Goal: Contribute content

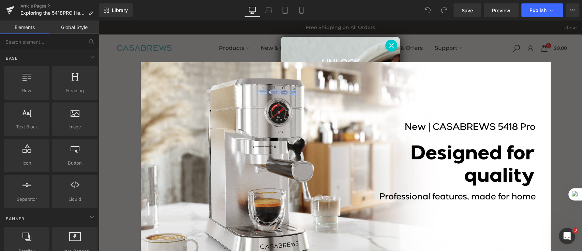
click at [390, 42] on circle "Close dialog" at bounding box center [391, 45] width 11 height 11
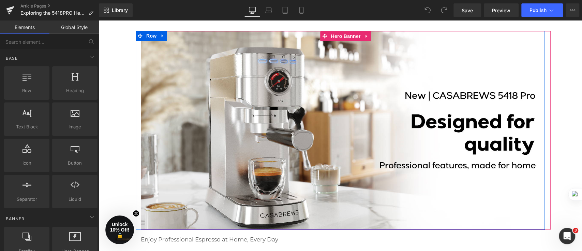
scroll to position [45, 0]
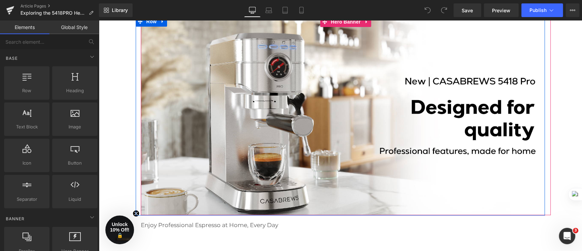
click at [346, 131] on div at bounding box center [346, 116] width 410 height 198
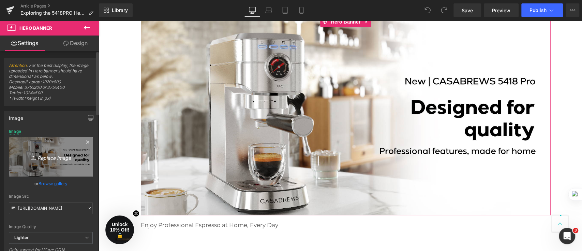
click at [39, 160] on icon "Replace Image" at bounding box center [51, 156] width 55 height 9
type input "C:\fakepath\未命名(2)(5) (1).png"
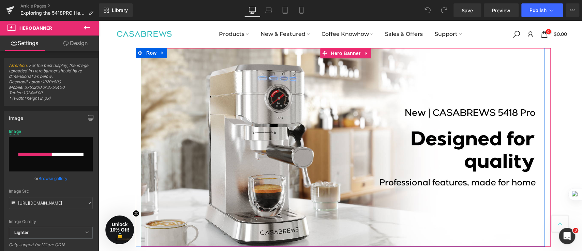
scroll to position [0, 0]
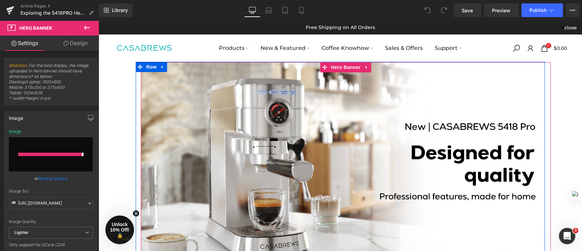
type input "[URL][DOMAIN_NAME]"
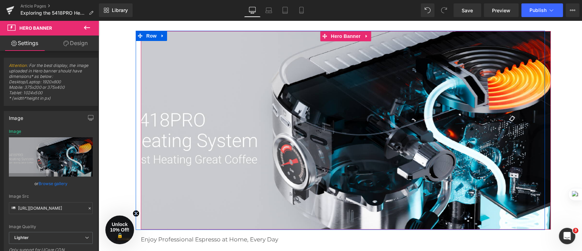
scroll to position [45, 0]
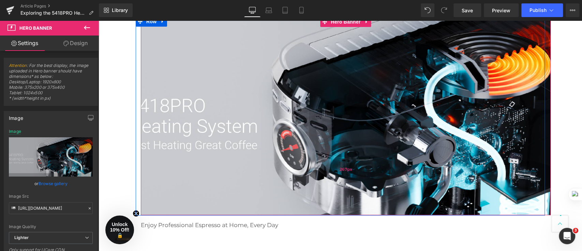
click at [310, 143] on div "267px" at bounding box center [346, 169] width 410 height 91
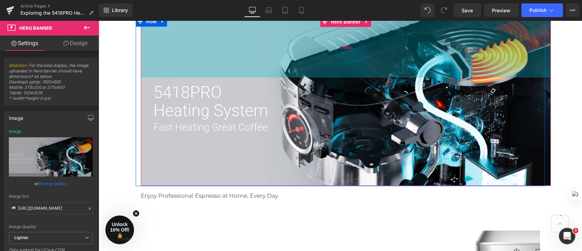
drag, startPoint x: 149, startPoint y: 88, endPoint x: 153, endPoint y: 68, distance: 19.9
click at [153, 68] on div "178px" at bounding box center [346, 47] width 410 height 61
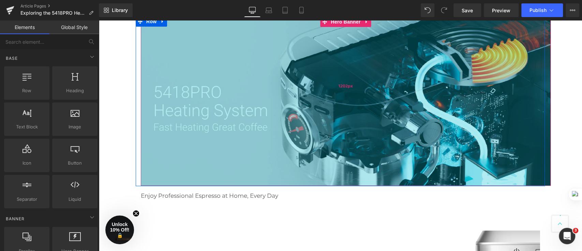
scroll to position [0, 0]
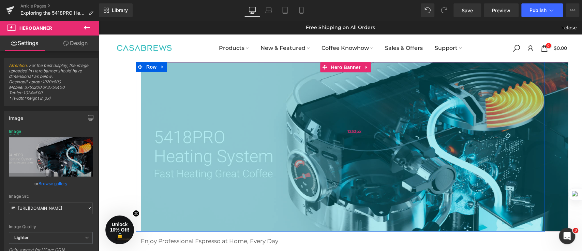
drag, startPoint x: 447, startPoint y: 113, endPoint x: 429, endPoint y: 114, distance: 17.4
click at [429, 114] on div "1253px" at bounding box center [354, 146] width 427 height 169
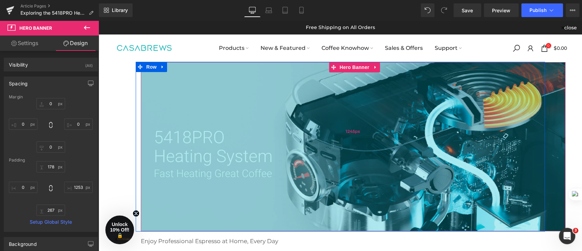
click at [562, 130] on div "1245px" at bounding box center [353, 146] width 425 height 169
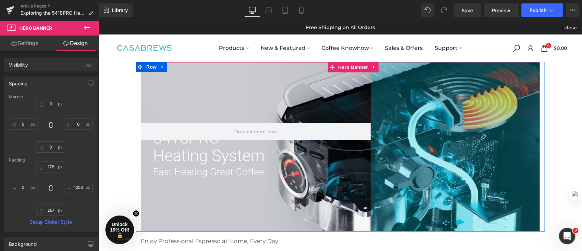
drag, startPoint x: 319, startPoint y: 130, endPoint x: 680, endPoint y: 175, distance: 364.2
click at [582, 154] on html "Skip to content close Free Shipping on All Orders close Products New & Featured…" at bounding box center [341, 135] width 484 height 230
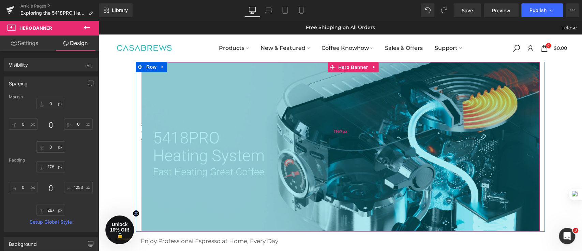
click at [345, 148] on div "1167px" at bounding box center [341, 146] width 398 height 169
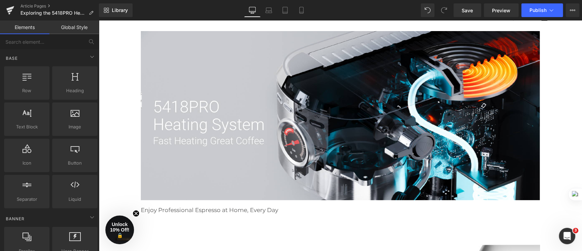
scroll to position [45, 0]
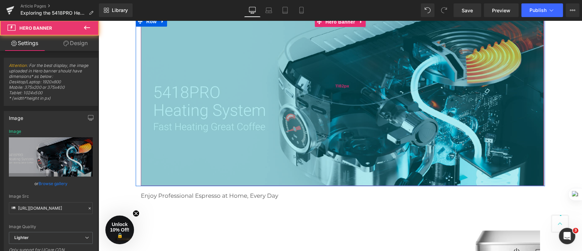
drag, startPoint x: 374, startPoint y: 132, endPoint x: 369, endPoint y: 132, distance: 5.5
click at [369, 132] on div "1182px" at bounding box center [342, 101] width 403 height 169
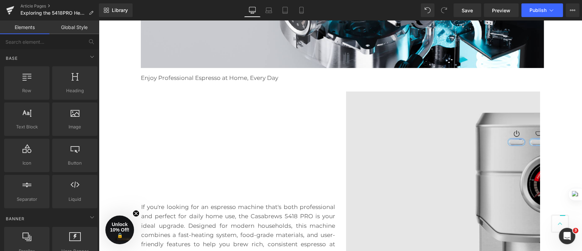
scroll to position [182, 0]
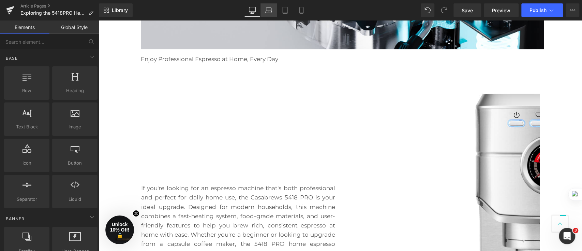
click at [270, 16] on link "Laptop" at bounding box center [269, 10] width 16 height 14
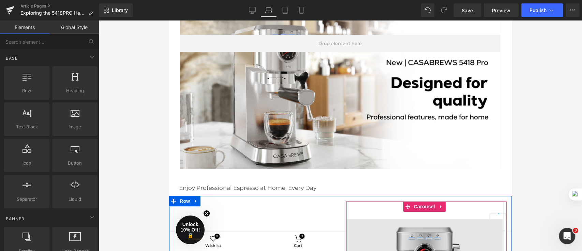
scroll to position [0, 0]
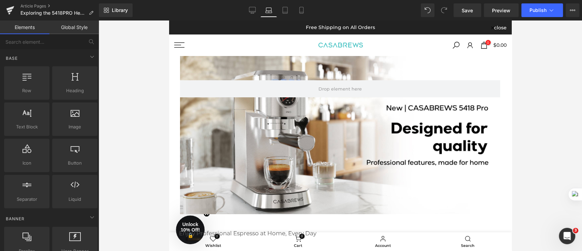
click at [376, 131] on div "Hero Banner 178px 267px 1182px" at bounding box center [340, 135] width 320 height 158
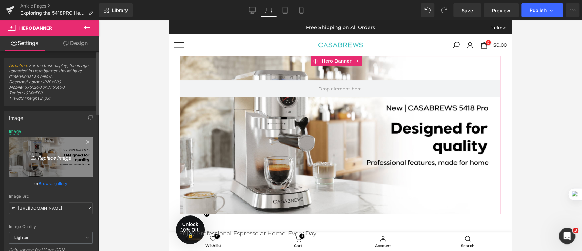
click at [38, 157] on icon "Replace Image" at bounding box center [51, 156] width 55 height 9
type input "C:\fakepath\未命名(2)(5) (1).png"
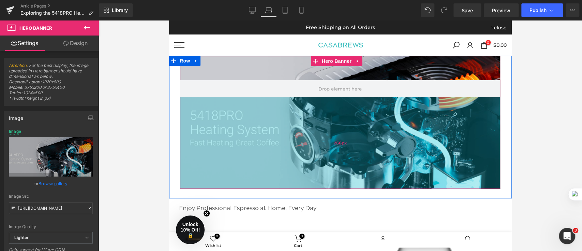
drag, startPoint x: 360, startPoint y: 141, endPoint x: 362, endPoint y: 116, distance: 25.3
click at [362, 116] on div "268px" at bounding box center [340, 142] width 320 height 91
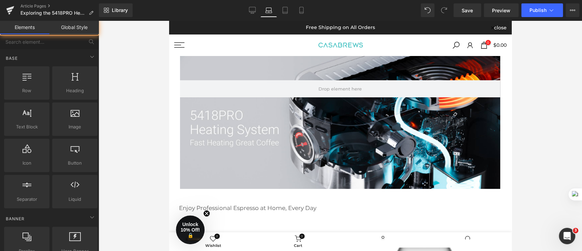
click at [542, 168] on div at bounding box center [341, 135] width 484 height 230
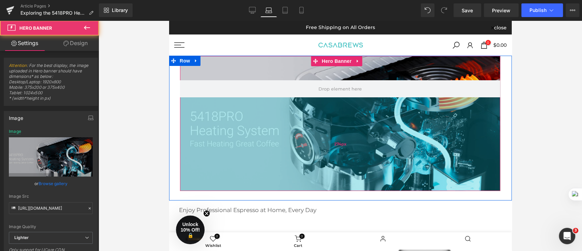
click at [443, 120] on div "274px" at bounding box center [340, 143] width 320 height 93
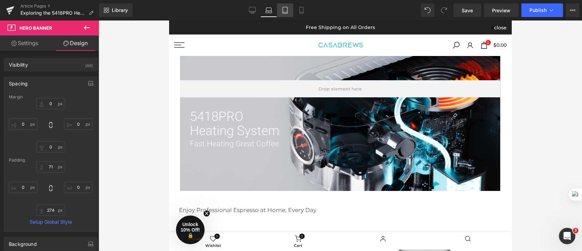
click at [290, 11] on link "Tablet" at bounding box center [285, 10] width 16 height 14
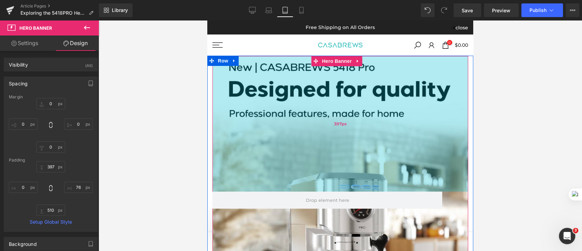
scroll to position [91, 0]
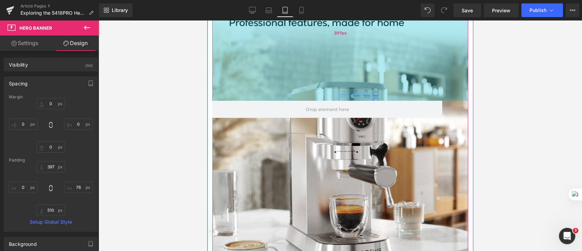
click at [345, 68] on div "397px" at bounding box center [340, 32] width 256 height 135
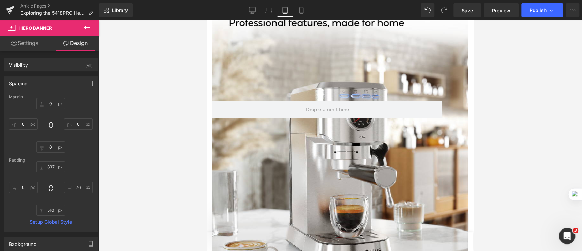
click at [303, 169] on div at bounding box center [340, 128] width 256 height 326
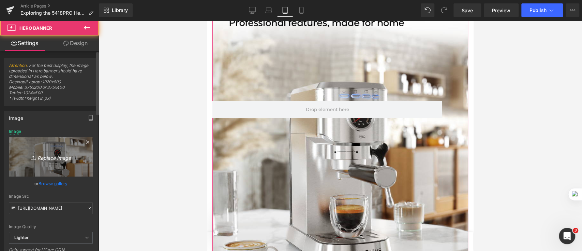
click at [47, 148] on link "Replace Image" at bounding box center [51, 156] width 84 height 39
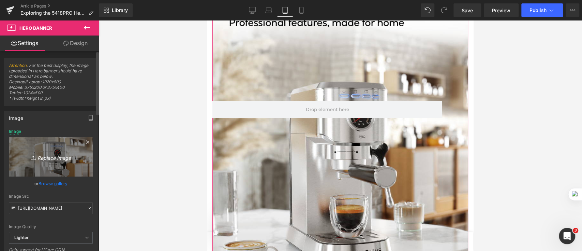
type input "C:\fakepath\未命名(2)(5) (2).png"
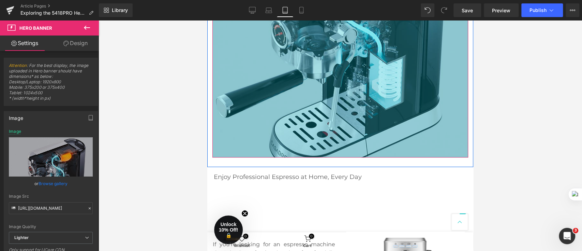
scroll to position [227, 0]
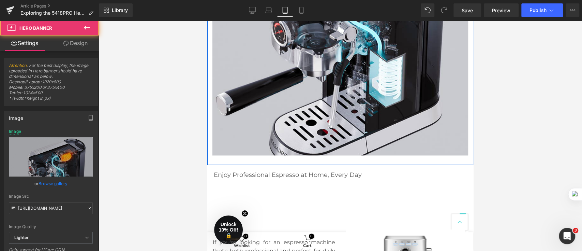
drag, startPoint x: 411, startPoint y: 111, endPoint x: 410, endPoint y: 105, distance: 5.6
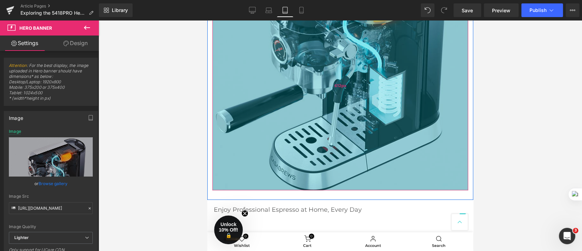
drag, startPoint x: 409, startPoint y: 105, endPoint x: 410, endPoint y: 140, distance: 35.2
click at [410, 140] on div "612px" at bounding box center [340, 85] width 256 height 209
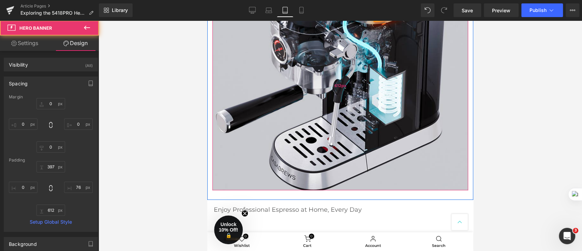
scroll to position [0, 0]
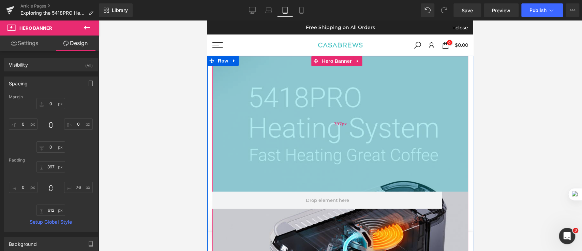
click at [401, 120] on div "397px" at bounding box center [340, 123] width 256 height 135
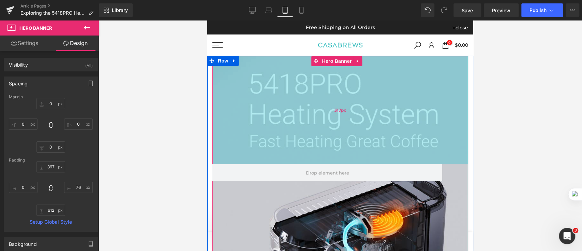
drag, startPoint x: 401, startPoint y: 121, endPoint x: 348, endPoint y: 102, distance: 56.3
click at [399, 93] on div "317px" at bounding box center [340, 110] width 256 height 108
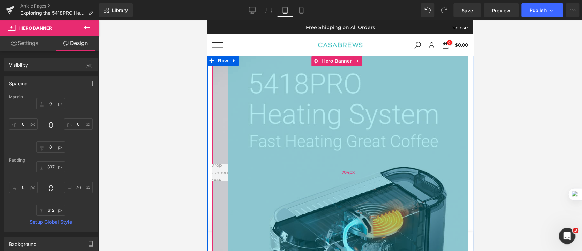
drag, startPoint x: 460, startPoint y: 124, endPoint x: 246, endPoint y: 142, distance: 215.0
click at [246, 142] on div "704px" at bounding box center [348, 223] width 240 height 334
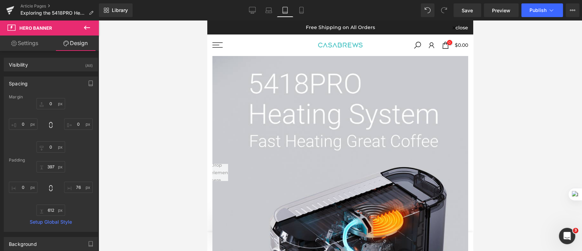
click at [546, 154] on div at bounding box center [341, 135] width 484 height 230
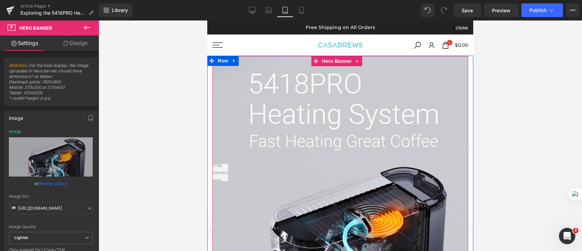
drag, startPoint x: 213, startPoint y: 144, endPoint x: 212, endPoint y: 148, distance: 4.5
click at [213, 149] on div at bounding box center [212, 223] width 0 height 334
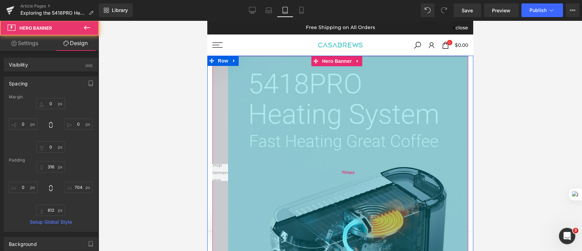
click at [242, 155] on div "704px" at bounding box center [348, 223] width 240 height 334
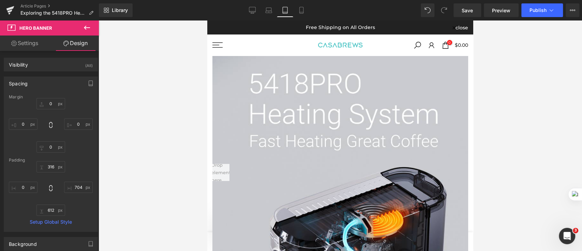
click at [533, 176] on div at bounding box center [341, 135] width 484 height 230
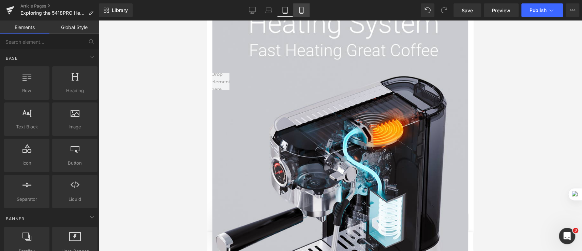
click at [302, 9] on icon at bounding box center [301, 10] width 7 height 7
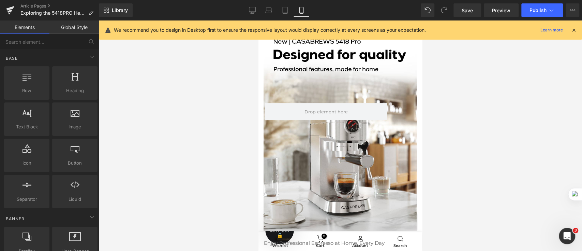
scroll to position [8, 0]
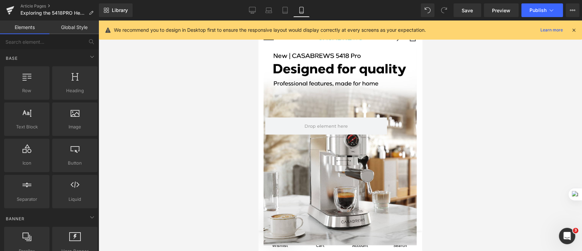
click at [347, 78] on div "Hero Banner 316px 612px 700px" at bounding box center [340, 146] width 153 height 196
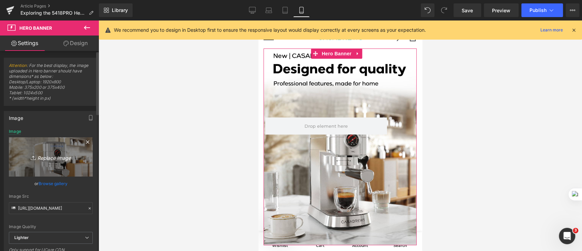
click at [53, 152] on icon "Replace Image" at bounding box center [51, 156] width 55 height 9
type input "C:\fakepath\未命名(2)(5) (2).png"
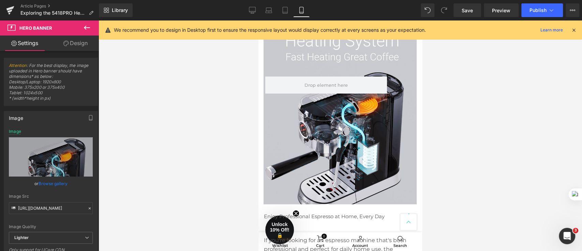
scroll to position [0, 0]
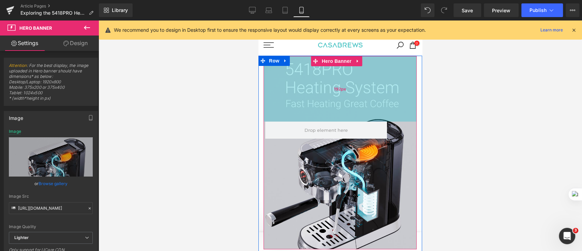
drag, startPoint x: 372, startPoint y: 69, endPoint x: 372, endPoint y: 65, distance: 3.4
click at [372, 65] on div "192px" at bounding box center [340, 88] width 153 height 65
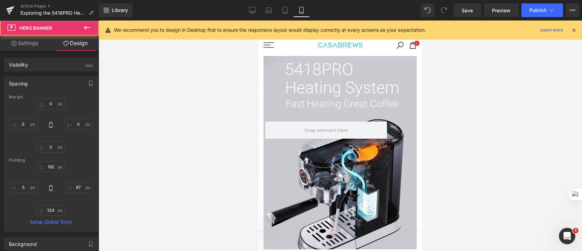
click at [495, 159] on div at bounding box center [341, 135] width 484 height 230
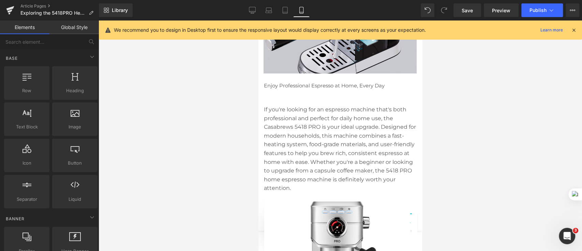
scroll to position [227, 0]
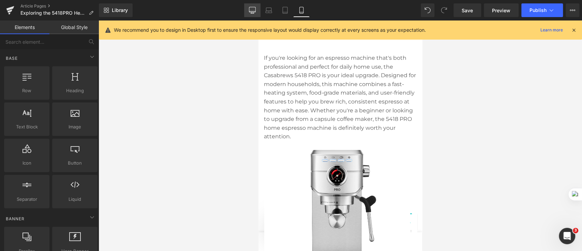
click at [257, 10] on link "Desktop" at bounding box center [252, 10] width 16 height 14
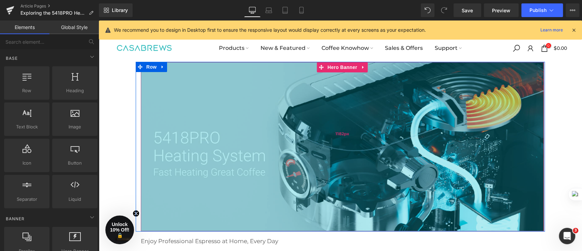
scroll to position [45, 0]
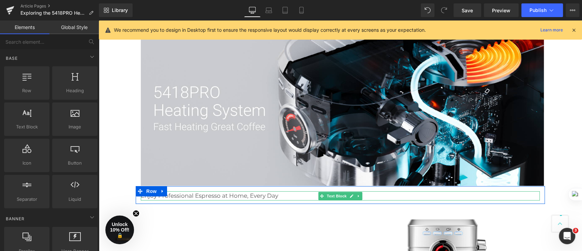
click at [284, 196] on p "Enjoy Professional Espresso at Home, Every Day" at bounding box center [334, 195] width 387 height 9
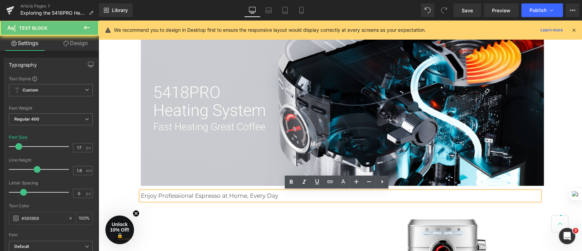
click at [284, 196] on p "Enjoy Professional Espresso at Home, Every Day" at bounding box center [334, 195] width 387 height 9
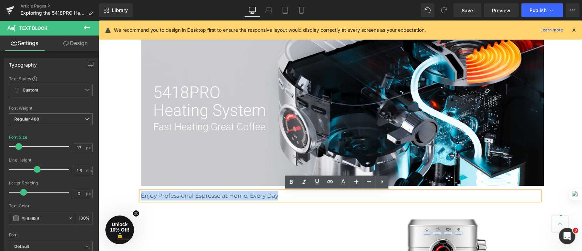
drag, startPoint x: 284, startPoint y: 196, endPoint x: 197, endPoint y: 195, distance: 87.0
click at [197, 195] on p "Enjoy Professional Espresso at Home, Every Day" at bounding box center [334, 195] width 387 height 9
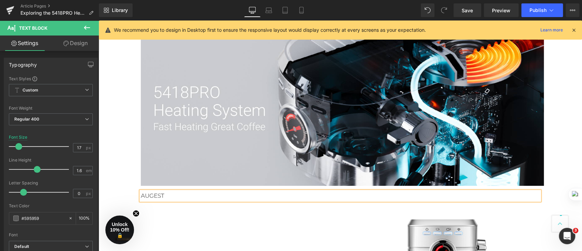
click at [154, 195] on p "AUGEST" at bounding box center [334, 195] width 387 height 9
click at [195, 197] on p "AUGUST" at bounding box center [334, 195] width 387 height 9
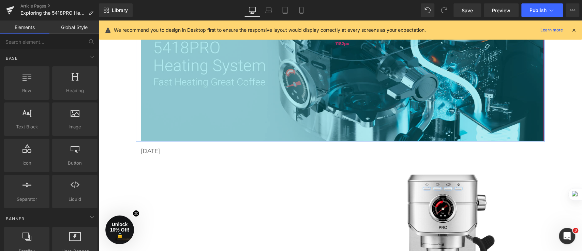
scroll to position [91, 0]
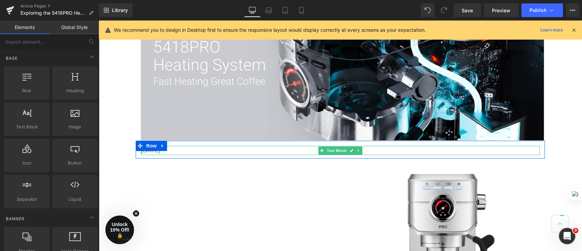
click at [191, 148] on p "[DATE]" at bounding box center [334, 150] width 387 height 9
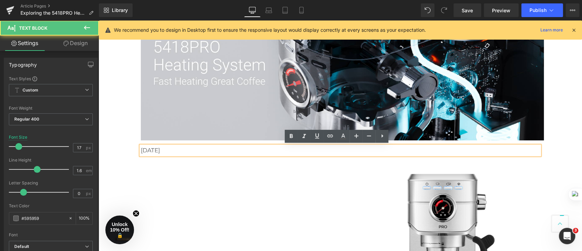
click at [191, 148] on p "[DATE]" at bounding box center [334, 150] width 387 height 9
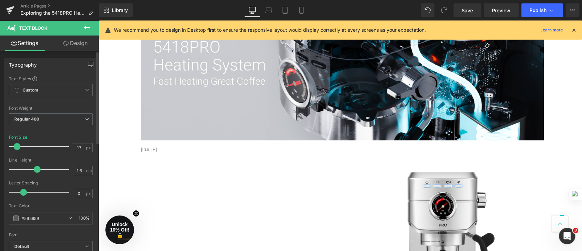
click at [17, 144] on span at bounding box center [17, 146] width 7 height 7
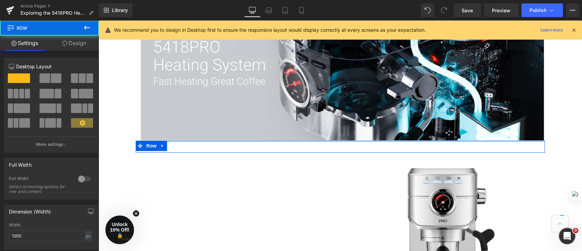
drag, startPoint x: 211, startPoint y: 145, endPoint x: 211, endPoint y: 141, distance: 4.1
click at [211, 141] on div at bounding box center [340, 141] width 409 height 1
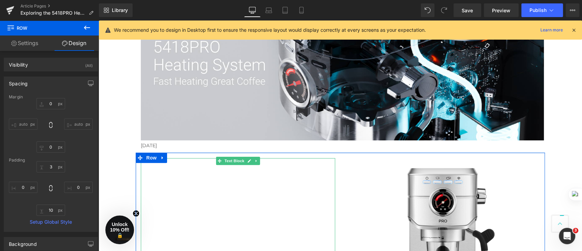
click at [212, 167] on div "If you're looking for an espresso machine that's both professional and perfect …" at bounding box center [238, 251] width 194 height 187
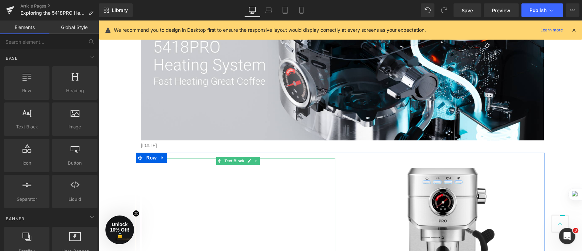
scroll to position [182, 0]
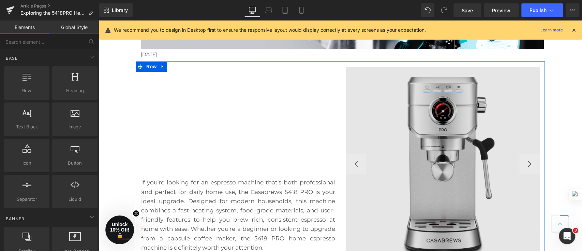
click at [461, 159] on img at bounding box center [443, 164] width 194 height 194
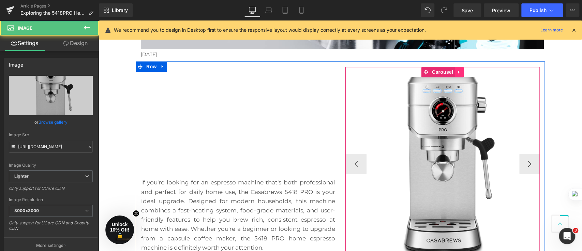
click at [457, 71] on icon at bounding box center [459, 72] width 5 height 5
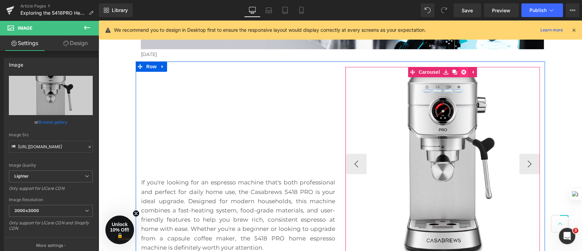
click at [462, 73] on icon at bounding box center [463, 72] width 5 height 5
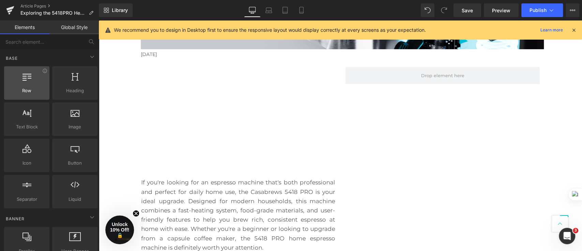
click at [40, 72] on div at bounding box center [26, 79] width 41 height 15
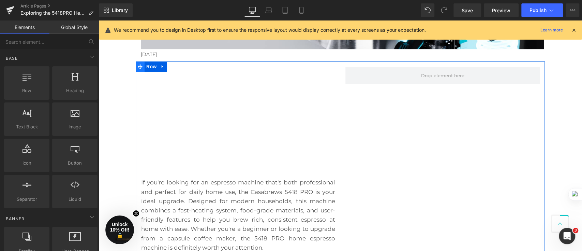
click at [139, 64] on span at bounding box center [140, 66] width 9 height 10
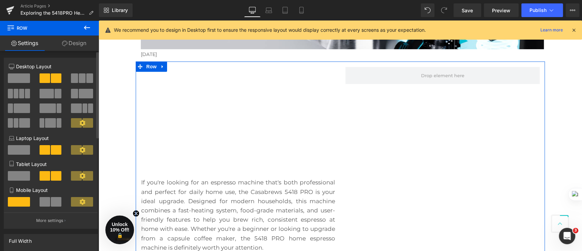
click at [27, 75] on span at bounding box center [19, 78] width 22 height 10
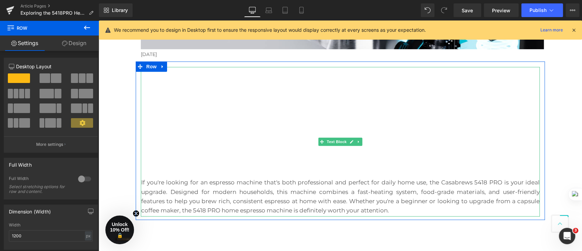
click at [299, 130] on div "If you're looking for an espresso machine that's both professional and perfect …" at bounding box center [340, 141] width 399 height 149
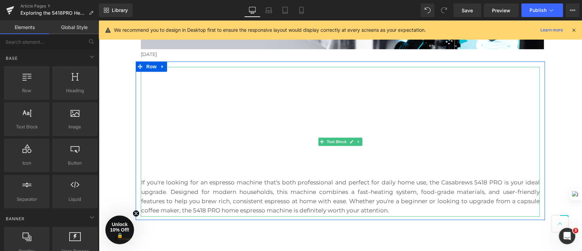
click at [331, 135] on div "If you're looking for an espresso machine that's both professional and perfect …" at bounding box center [340, 141] width 399 height 149
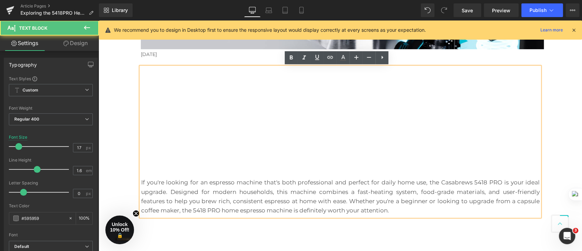
click at [386, 111] on div "If you're looking for an espresso machine that's both professional and perfect …" at bounding box center [340, 141] width 399 height 149
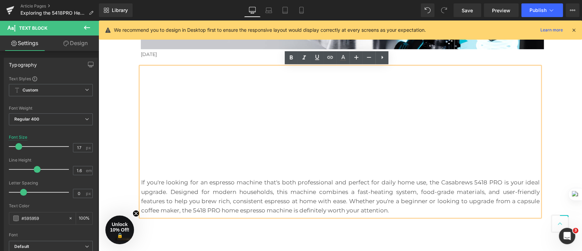
click at [402, 69] on div "If you're looking for an espresso machine that's both professional and perfect …" at bounding box center [340, 141] width 399 height 149
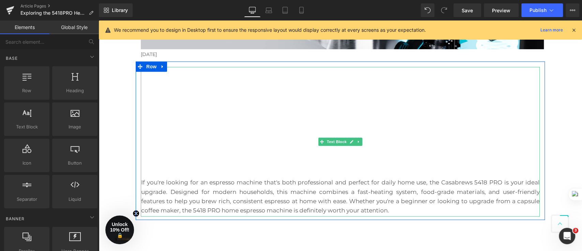
click at [408, 102] on div "If you're looking for an espresso machine that's both professional and perfect …" at bounding box center [340, 141] width 399 height 149
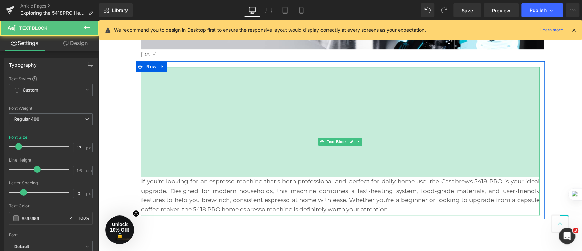
click at [425, 67] on div "If you're looking for an espresso machine that's both professional and perfect …" at bounding box center [340, 139] width 409 height 157
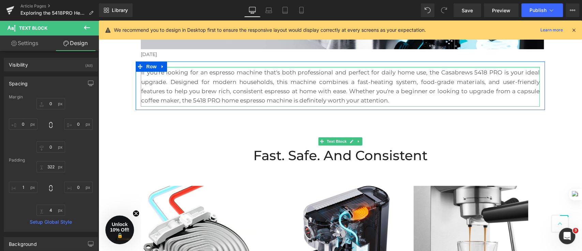
drag, startPoint x: 426, startPoint y: 146, endPoint x: 525, endPoint y: 60, distance: 131.7
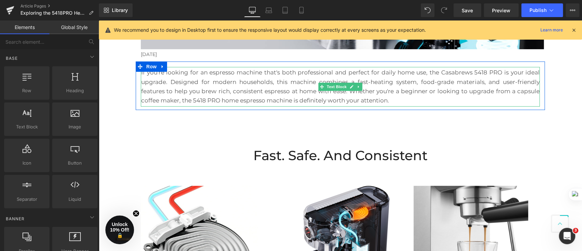
click at [218, 89] on p "If you're looking for an espresso machine that's both professional and perfect …" at bounding box center [340, 86] width 399 height 37
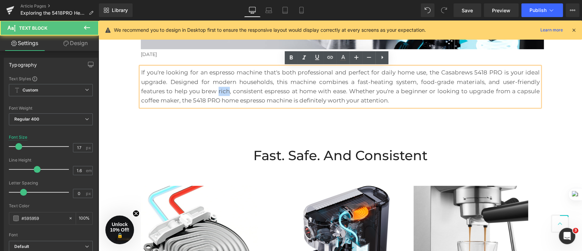
click at [218, 89] on p "If you're looking for an espresso machine that's both professional and perfect …" at bounding box center [340, 86] width 399 height 37
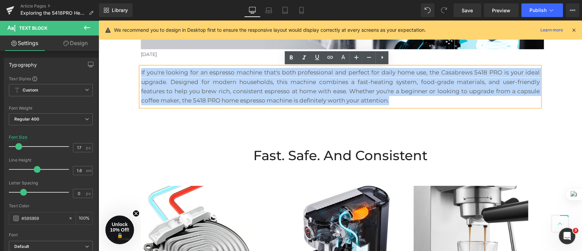
drag, startPoint x: 414, startPoint y: 100, endPoint x: 133, endPoint y: 70, distance: 281.9
click at [136, 70] on div "If you're looking for an espresso machine that's both professional and perfect …" at bounding box center [340, 87] width 409 height 40
paste div
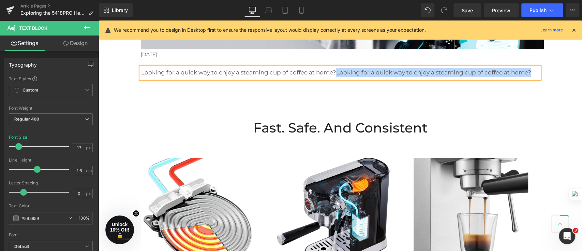
drag, startPoint x: 532, startPoint y: 72, endPoint x: 333, endPoint y: 70, distance: 198.5
click at [333, 70] on p "Looking for a quick way to enjoy a steaming cup of coffee at home?Looking for a…" at bounding box center [340, 72] width 399 height 9
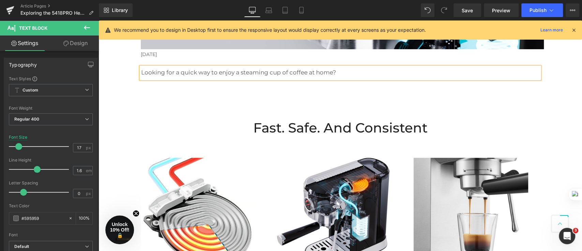
click at [373, 73] on p "Looking for a quick way to enjoy a steaming cup of coffee at home?" at bounding box center [340, 72] width 399 height 9
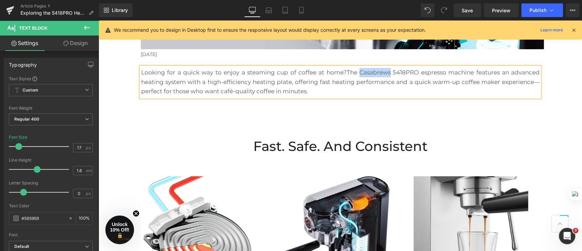
drag, startPoint x: 354, startPoint y: 72, endPoint x: 387, endPoint y: 76, distance: 32.6
click at [387, 76] on p "Looking for a quick way to enjoy a steaming cup of coffee at home?The Casabrews…" at bounding box center [340, 82] width 399 height 28
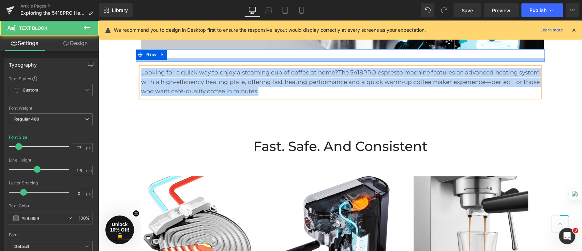
drag, startPoint x: 274, startPoint y: 95, endPoint x: 137, endPoint y: 62, distance: 140.3
click at [136, 61] on div "Looking for a quick way to enjoy a steaming cup of coffee at home?The 5418PRO e…" at bounding box center [340, 80] width 409 height 39
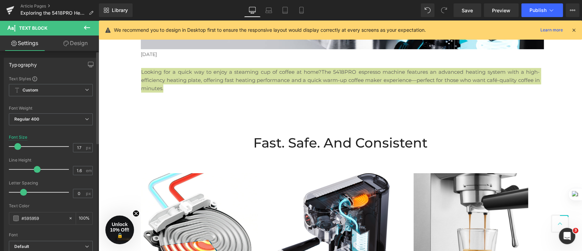
drag, startPoint x: 16, startPoint y: 147, endPoint x: 24, endPoint y: 147, distance: 7.2
click at [16, 147] on span at bounding box center [17, 146] width 7 height 7
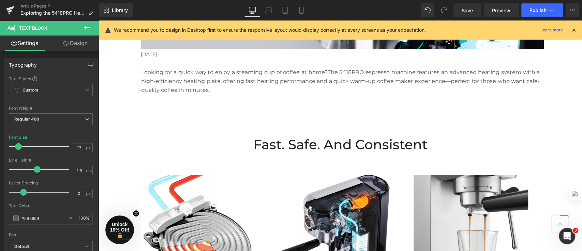
drag, startPoint x: 114, startPoint y: 109, endPoint x: 162, endPoint y: 112, distance: 48.6
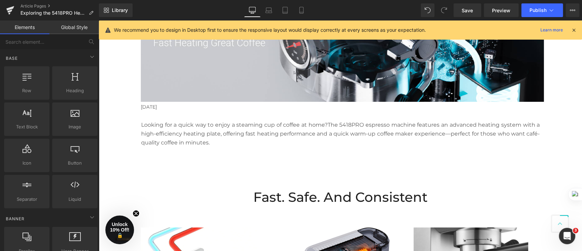
scroll to position [91, 0]
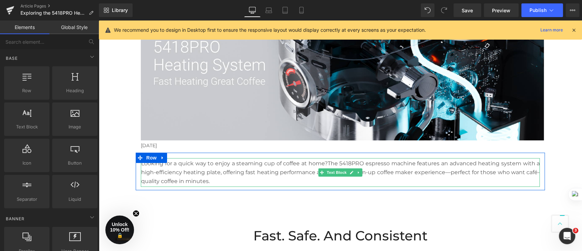
click at [325, 161] on p "Looking for a quick way to enjoy a steaming cup of coffee at home?The 5418PRO e…" at bounding box center [340, 172] width 399 height 26
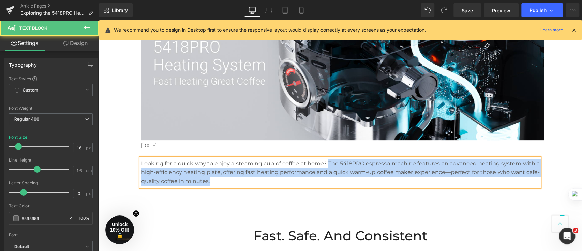
drag, startPoint x: 326, startPoint y: 162, endPoint x: 341, endPoint y: 181, distance: 24.6
click at [341, 181] on p "Looking for a quick way to enjoy a steaming cup of coffee at home? The 5418PRO …" at bounding box center [340, 172] width 399 height 26
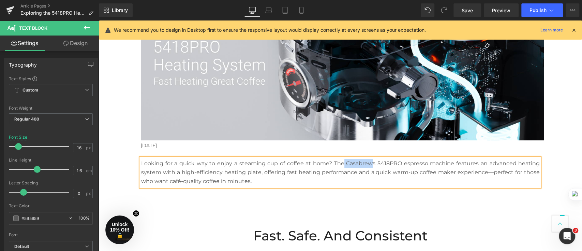
drag, startPoint x: 342, startPoint y: 164, endPoint x: 371, endPoint y: 167, distance: 28.8
click at [371, 167] on p "Looking for a quick way to enjoy a steaming cup of coffee at home? The Casabrew…" at bounding box center [340, 172] width 399 height 26
click at [337, 164] on p "Looking for a quick way to enjoy a steaming cup of coffee at home? Thes 5418PRO…" at bounding box center [340, 172] width 399 height 26
click at [271, 182] on p "Looking for a quick way to enjoy a steaming cup of coffee at home? The 5418PRO …" at bounding box center [340, 172] width 399 height 26
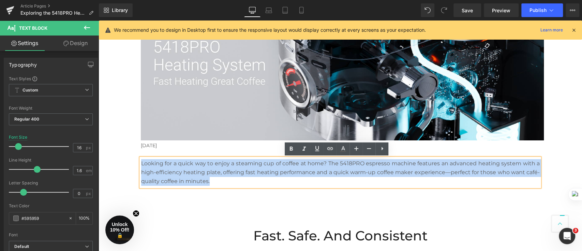
drag, startPoint x: 263, startPoint y: 183, endPoint x: 115, endPoint y: 174, distance: 148.6
click at [141, 162] on p "Looking for a quick way to enjoy a steaming cup of coffee at home? The 5418PRO …" at bounding box center [340, 172] width 399 height 26
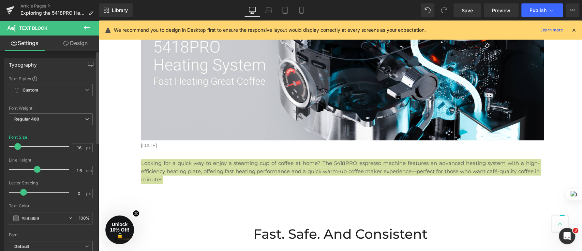
click at [16, 149] on span at bounding box center [17, 146] width 7 height 7
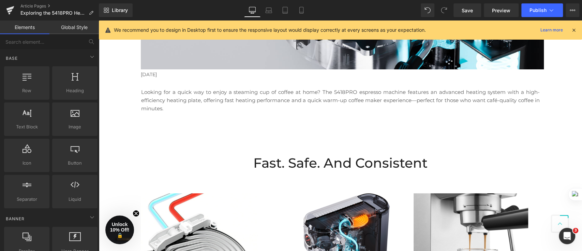
scroll to position [182, 0]
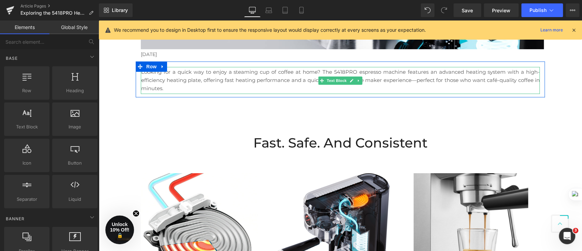
click at [235, 79] on p "Looking for a quick way to enjoy a steaming cup of coffee at home? The 5418PRO …" at bounding box center [340, 80] width 399 height 25
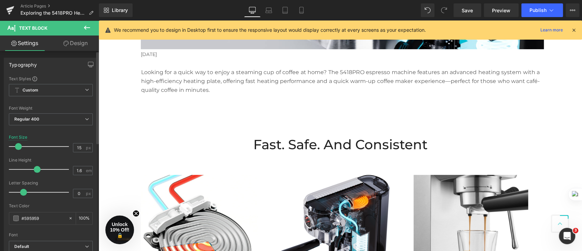
click at [18, 149] on span at bounding box center [18, 146] width 7 height 7
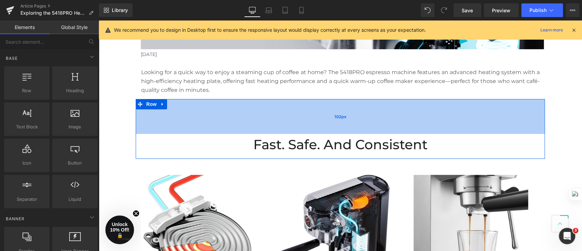
scroll to position [136, 0]
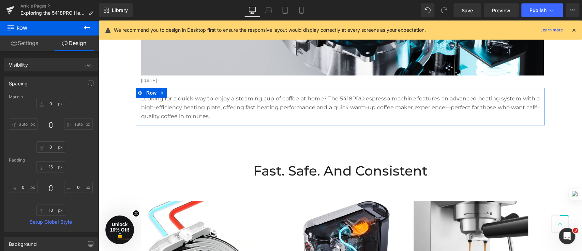
scroll to position [110, 0]
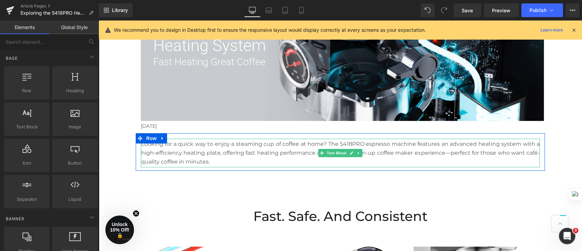
click at [323, 145] on p "Looking for a quick way to enjoy a steaming cup of coffee at home? The 5418PRO …" at bounding box center [340, 152] width 399 height 26
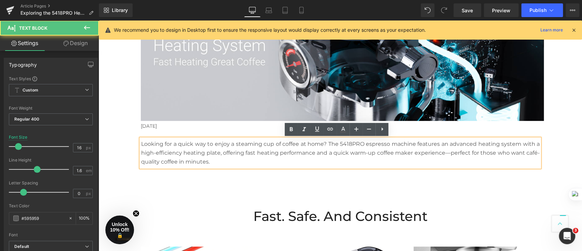
click at [321, 145] on p "Looking for a quick way to enjoy a steaming cup of coffee at home? The 5418PRO …" at bounding box center [340, 152] width 399 height 26
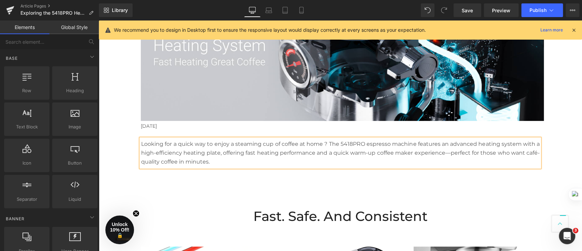
drag, startPoint x: 118, startPoint y: 162, endPoint x: 126, endPoint y: 168, distance: 9.5
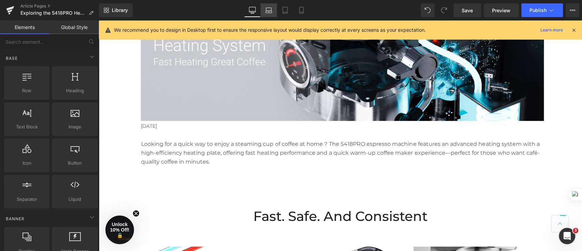
click at [270, 9] on icon at bounding box center [268, 10] width 7 height 7
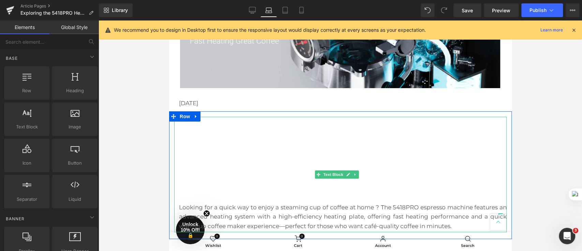
scroll to position [89, 0]
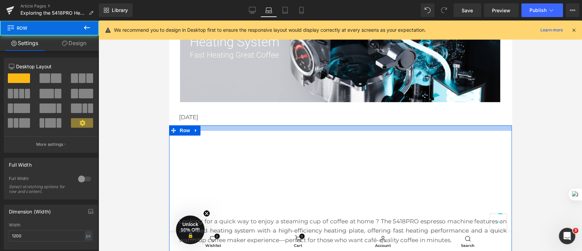
click at [394, 130] on div at bounding box center [340, 127] width 343 height 5
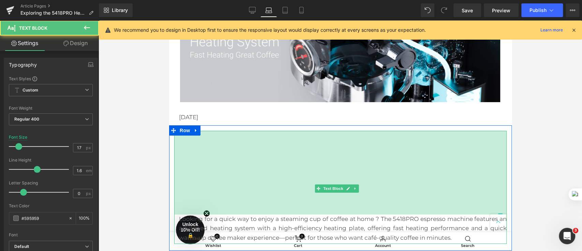
click at [394, 129] on div "Looking for a quick way to enjoy a steaming cup of coffee at home ? The 5418PRO…" at bounding box center [340, 187] width 343 height 125
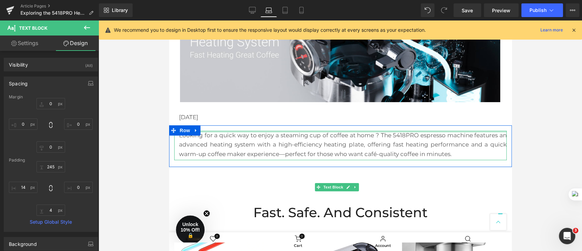
drag, startPoint x: 389, startPoint y: 169, endPoint x: 398, endPoint y: 90, distance: 79.9
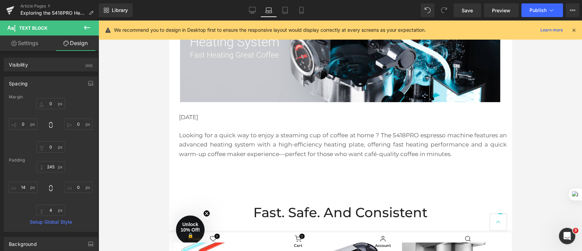
click at [560, 147] on div at bounding box center [341, 135] width 484 height 230
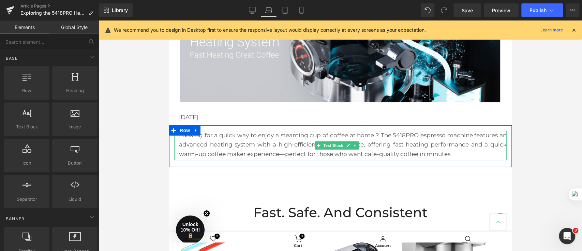
click at [464, 141] on p "Looking for a quick way to enjoy a steaming cup of coffee at home ? The 5418PRO…" at bounding box center [343, 145] width 328 height 28
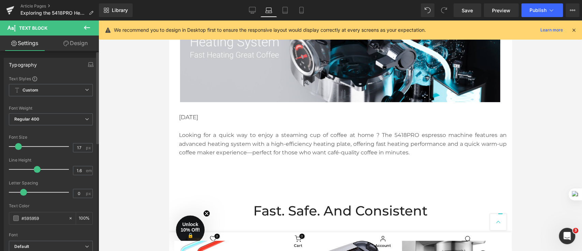
click at [19, 145] on span at bounding box center [18, 146] width 7 height 7
click at [253, 11] on icon at bounding box center [252, 11] width 6 height 0
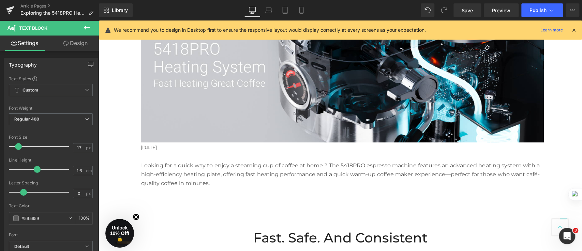
scroll to position [118, 0]
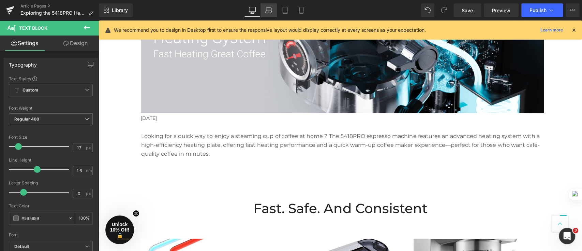
click at [268, 12] on icon at bounding box center [268, 12] width 6 height 2
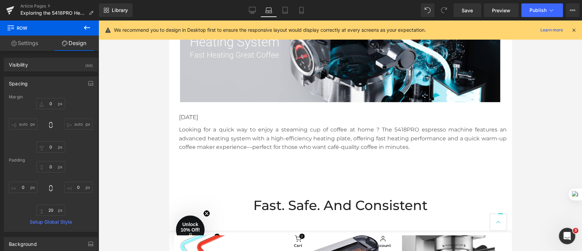
click at [131, 132] on div at bounding box center [341, 135] width 484 height 230
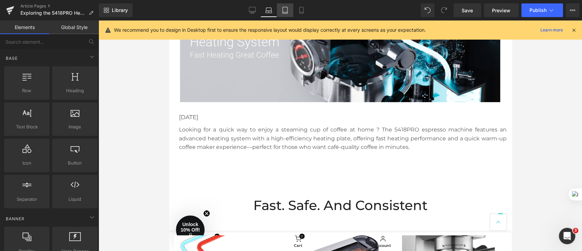
click at [287, 11] on icon at bounding box center [285, 10] width 5 height 6
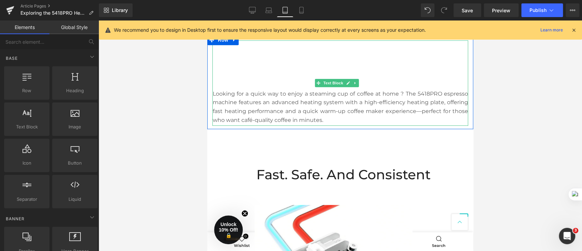
scroll to position [288, 0]
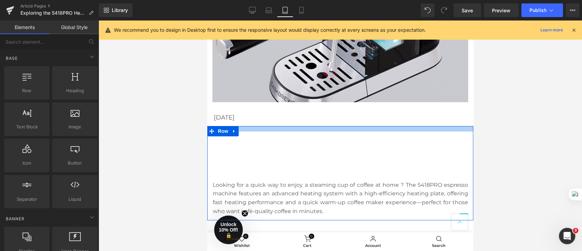
click at [365, 126] on div at bounding box center [340, 128] width 266 height 5
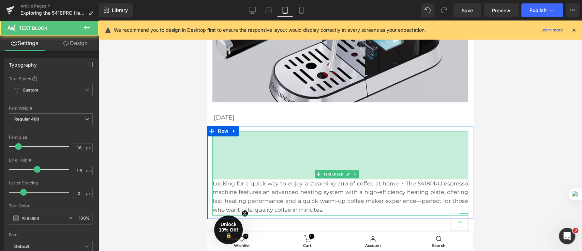
click at [361, 130] on div "Looking for a quick way to enjoy a steaming cup of coffee at home ? The 5418PRO…" at bounding box center [340, 172] width 266 height 93
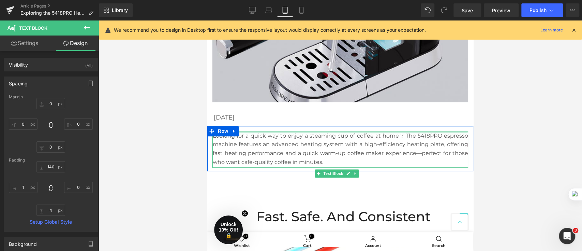
drag, startPoint x: 365, startPoint y: 165, endPoint x: 372, endPoint y: 116, distance: 50.0
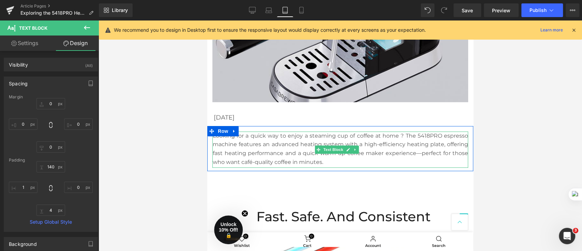
click at [382, 156] on p "Looking for a quick way to enjoy a steaming cup of coffee at home ? The 5418PRO…" at bounding box center [340, 148] width 255 height 35
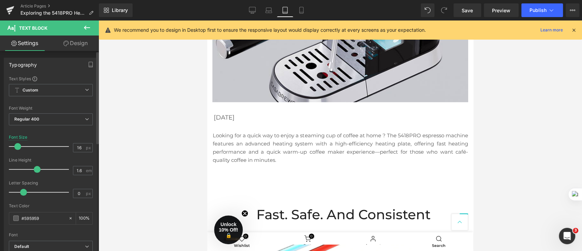
click at [19, 146] on span at bounding box center [17, 146] width 7 height 7
click at [298, 10] on icon at bounding box center [301, 10] width 7 height 7
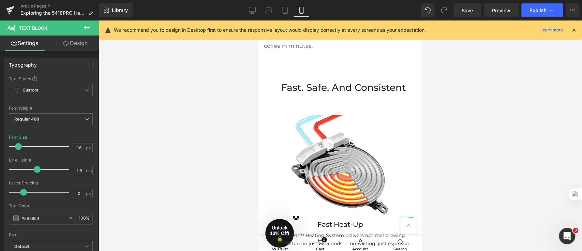
scroll to position [139, 0]
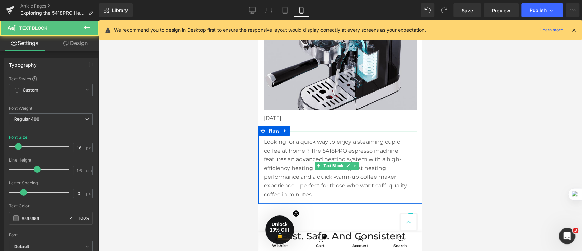
click at [357, 133] on div "Looking for a quick way to enjoy a steaming cup of coffee at home ? The 5418PRO…" at bounding box center [340, 165] width 153 height 69
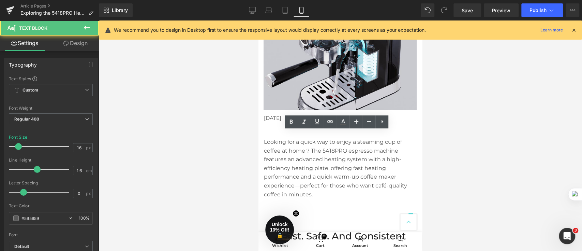
click at [468, 130] on div at bounding box center [341, 135] width 484 height 230
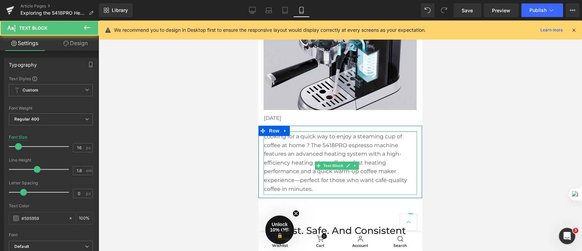
drag, startPoint x: 361, startPoint y: 132, endPoint x: 365, endPoint y: 122, distance: 10.7
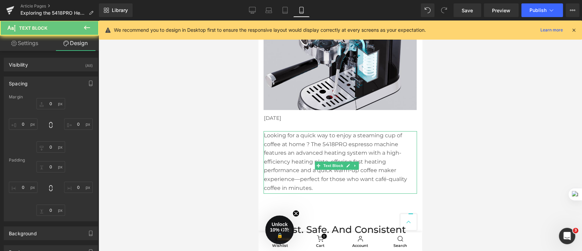
click at [526, 138] on div at bounding box center [341, 135] width 484 height 230
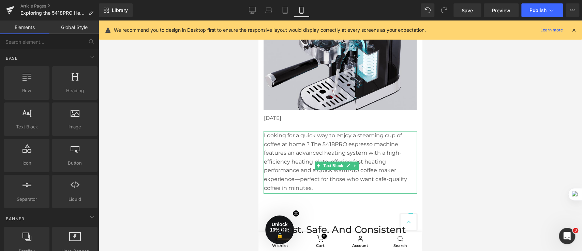
click at [392, 155] on p "Looking for a quick way to enjoy a steaming cup of coffee at home ? The 5418PRO…" at bounding box center [340, 161] width 153 height 61
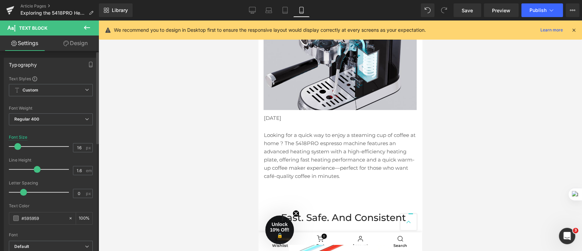
click at [18, 148] on span at bounding box center [17, 146] width 7 height 7
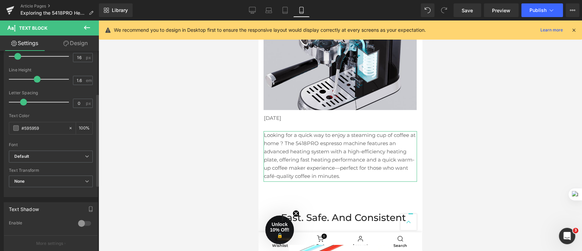
scroll to position [91, 0]
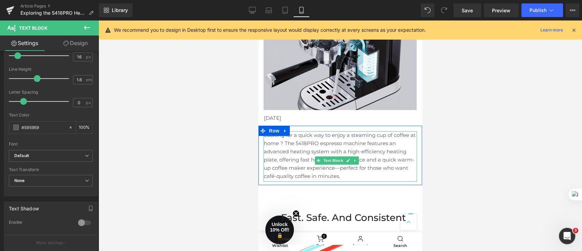
click at [347, 179] on p "Looking for a quick way to enjoy a steaming cup of coffee at home ? The 5418PRO…" at bounding box center [340, 155] width 153 height 49
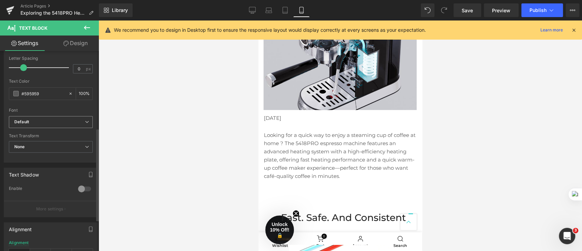
scroll to position [182, 0]
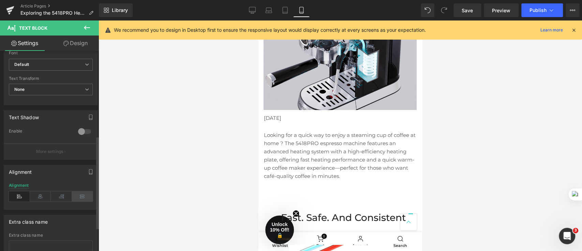
click at [77, 196] on icon at bounding box center [82, 196] width 21 height 10
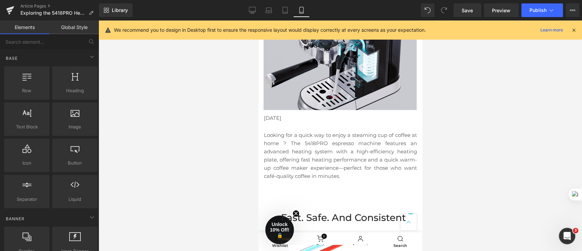
click at [471, 157] on div at bounding box center [341, 135] width 484 height 230
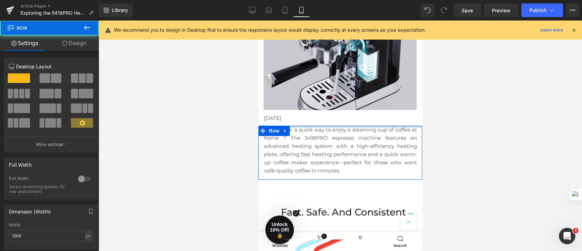
drag, startPoint x: 370, startPoint y: 131, endPoint x: 374, endPoint y: 126, distance: 6.5
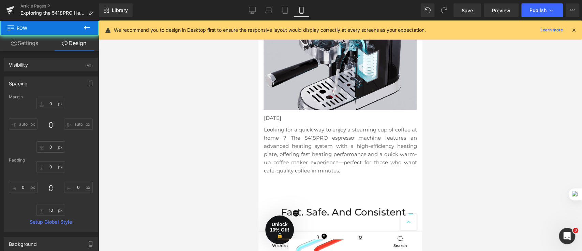
click at [511, 144] on div at bounding box center [341, 135] width 484 height 230
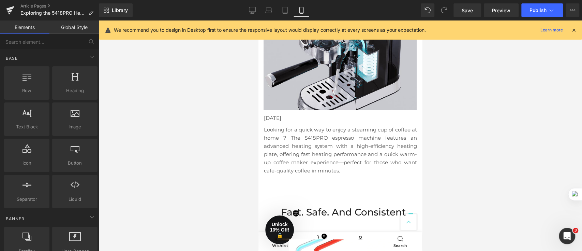
click at [374, 175] on p "Looking for a quick way to enjoy a steaming cup of coffee at home ? The 5418PRO…" at bounding box center [340, 150] width 153 height 49
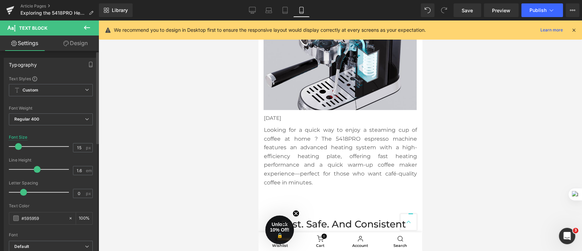
click at [20, 148] on span at bounding box center [18, 146] width 7 height 7
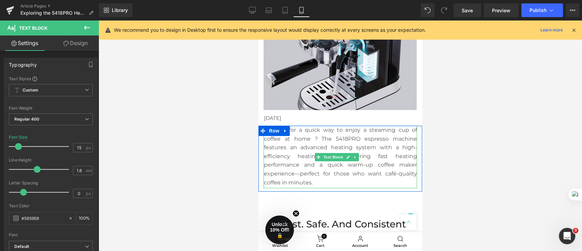
click at [312, 141] on p "Looking for a quick way to enjoy a steaming cup of coffee at home ? The 5418PRO…" at bounding box center [340, 156] width 153 height 61
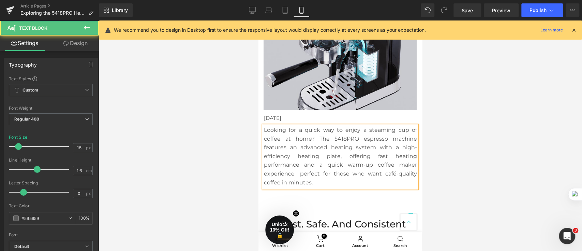
click at [317, 139] on p "Looking for a quick way to enjoy a steaming cup of coffee at home? The 5418PRO …" at bounding box center [340, 156] width 153 height 61
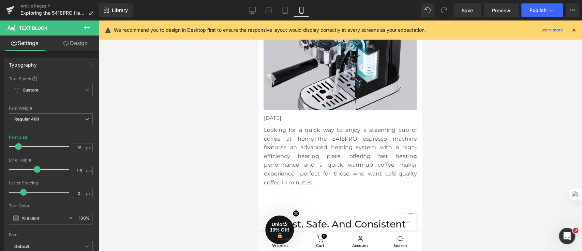
click at [532, 157] on div at bounding box center [341, 135] width 484 height 230
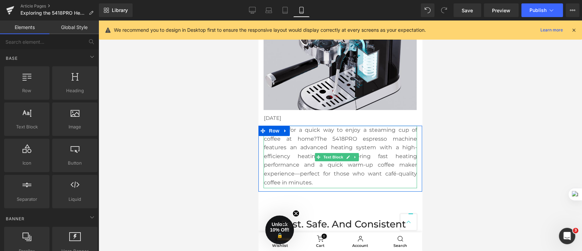
click at [329, 140] on p "Looking for a quick way to enjoy a steaming cup of coffee at home?The 5418PRO e…" at bounding box center [340, 156] width 153 height 61
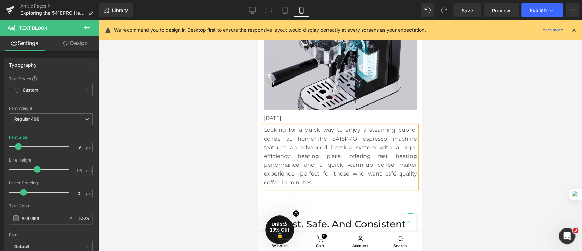
click at [502, 168] on div at bounding box center [341, 135] width 484 height 230
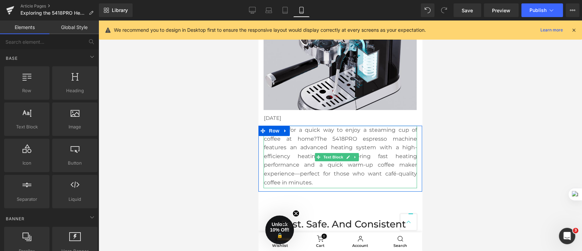
click at [373, 174] on p "Looking for a quick way to enjoy a steaming cup of coffee at home?The 5418PRO e…" at bounding box center [340, 156] width 153 height 61
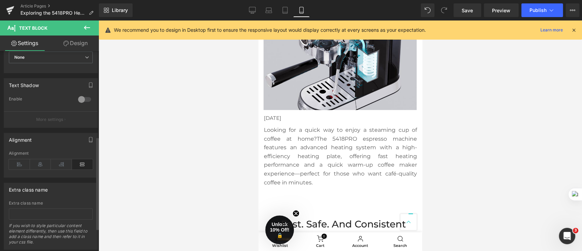
scroll to position [227, 0]
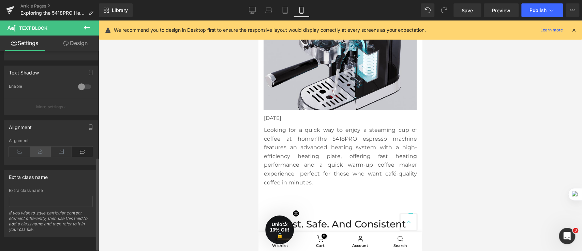
click at [38, 152] on icon at bounding box center [40, 151] width 21 height 10
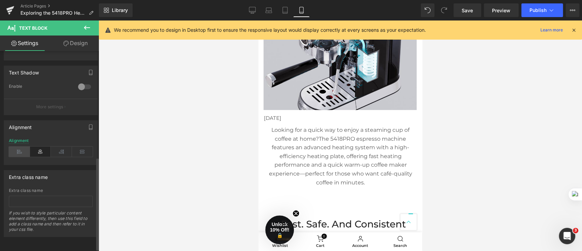
click at [23, 150] on icon at bounding box center [19, 151] width 21 height 10
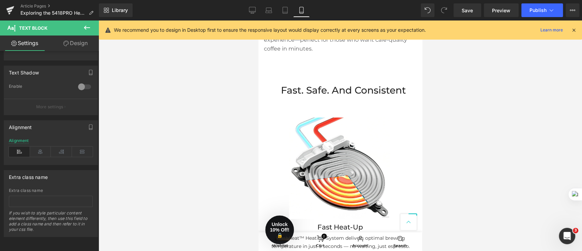
scroll to position [136, 0]
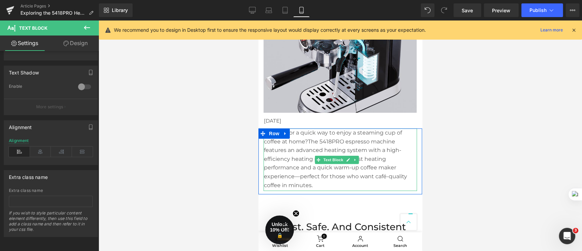
click at [386, 176] on p "Looking for a quick way to enjoy a steaming cup of coffee at home?The 5418PRO e…" at bounding box center [340, 158] width 153 height 61
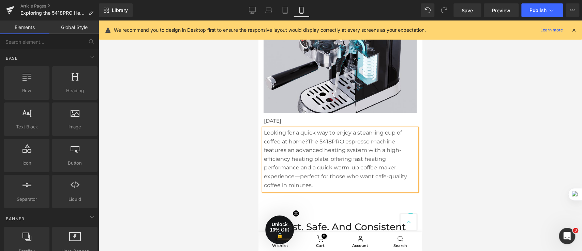
click at [452, 167] on div at bounding box center [341, 135] width 484 height 230
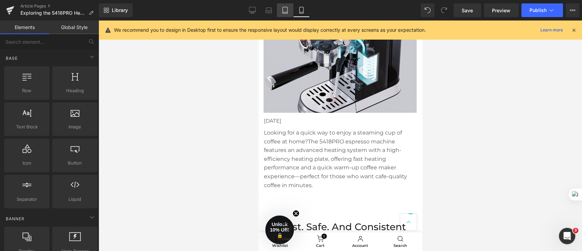
click at [286, 13] on icon at bounding box center [285, 10] width 5 height 6
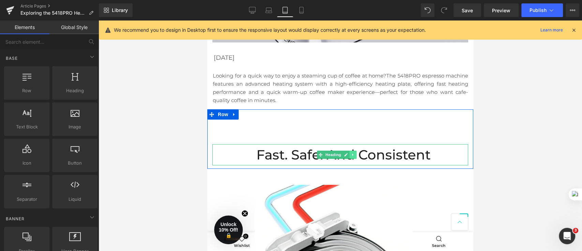
scroll to position [333, 0]
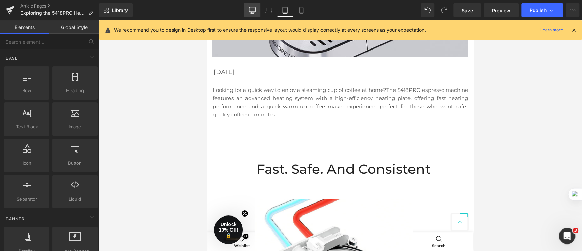
click at [258, 7] on link "Desktop" at bounding box center [252, 10] width 16 height 14
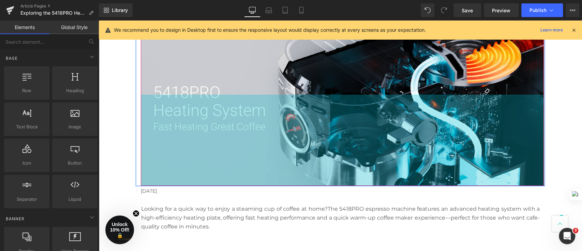
scroll to position [91, 0]
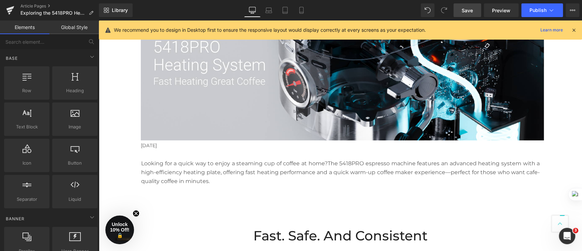
click at [470, 7] on span "Save" at bounding box center [467, 10] width 11 height 7
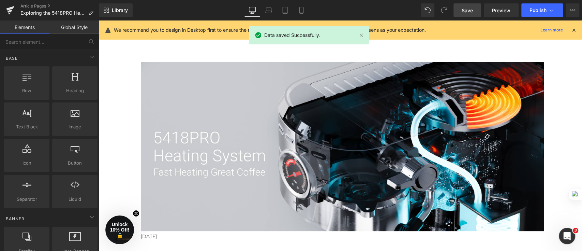
scroll to position [182, 0]
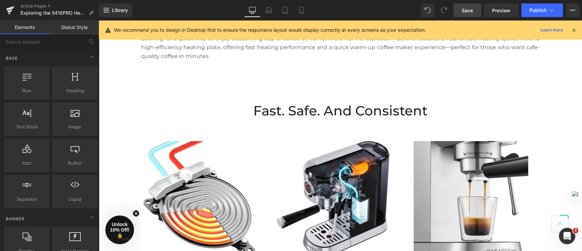
scroll to position [227, 0]
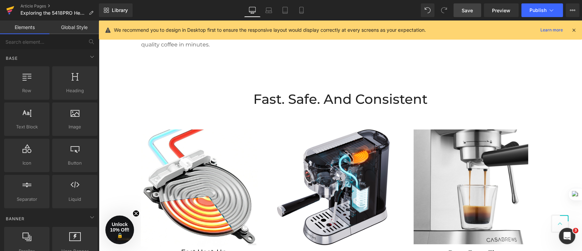
click at [13, 8] on icon at bounding box center [10, 8] width 8 height 4
